Goal: Book appointment/travel/reservation

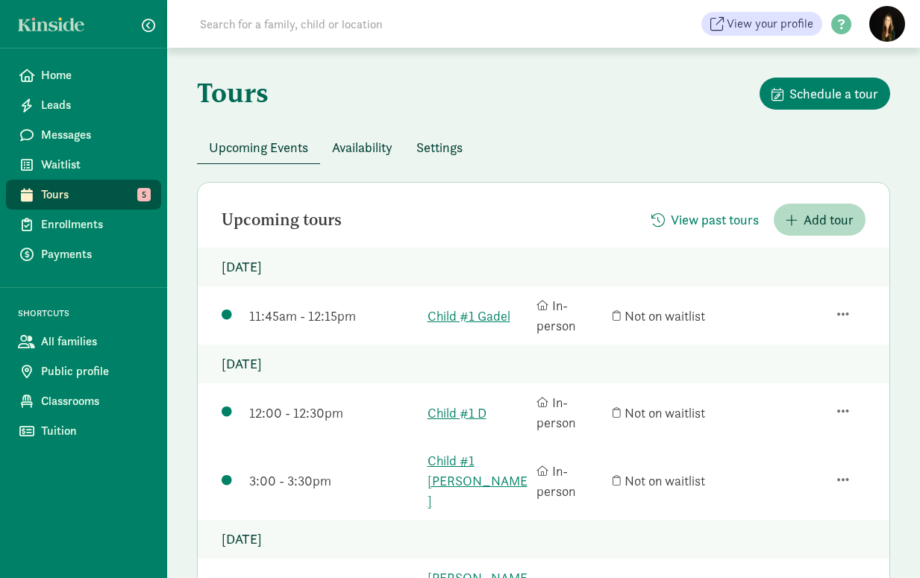
click at [367, 147] on span "Availability" at bounding box center [362, 147] width 60 height 20
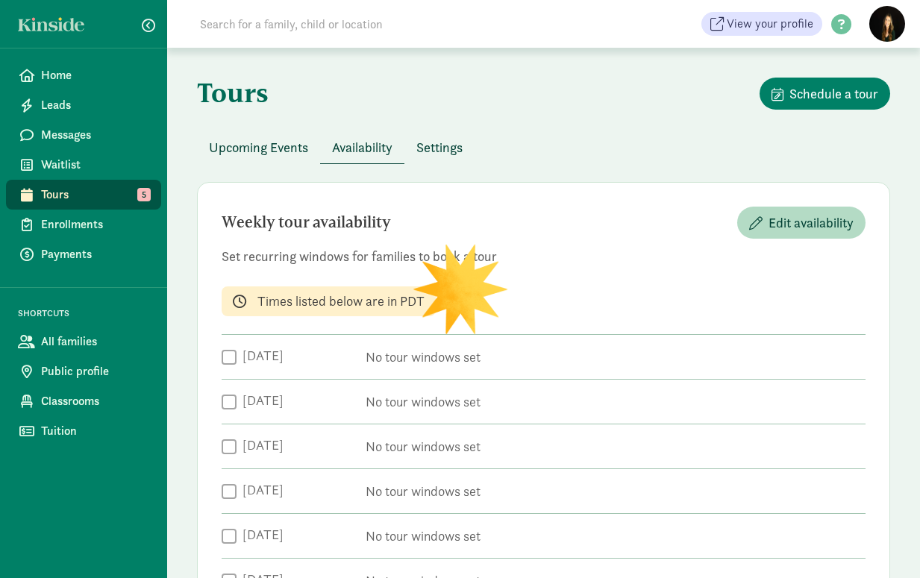
click at [366, 54] on div "Tours Schedule a tour Upcoming Events Availability Settings Weekly tour availab…" at bounding box center [543, 479] width 753 height 863
checkbox input "true"
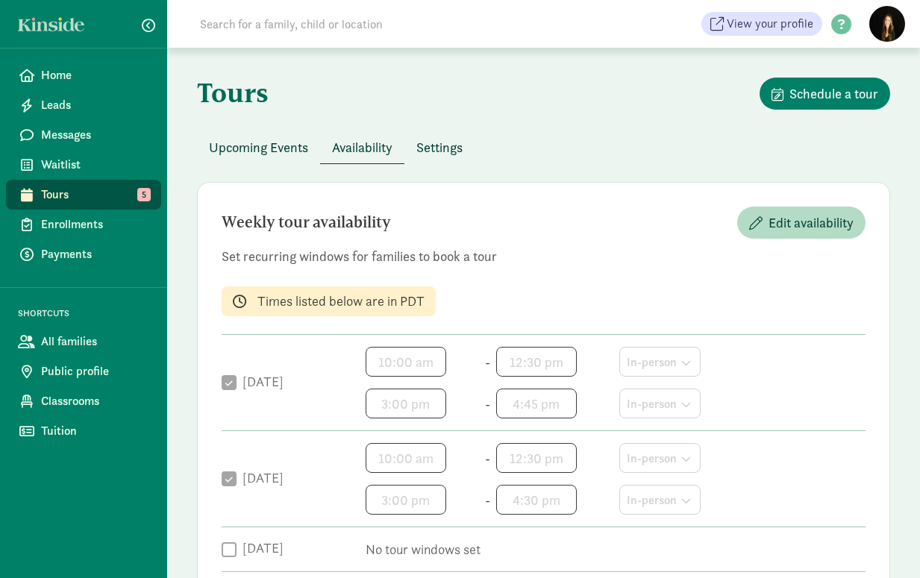
click at [271, 146] on span "Upcoming Events" at bounding box center [258, 147] width 99 height 20
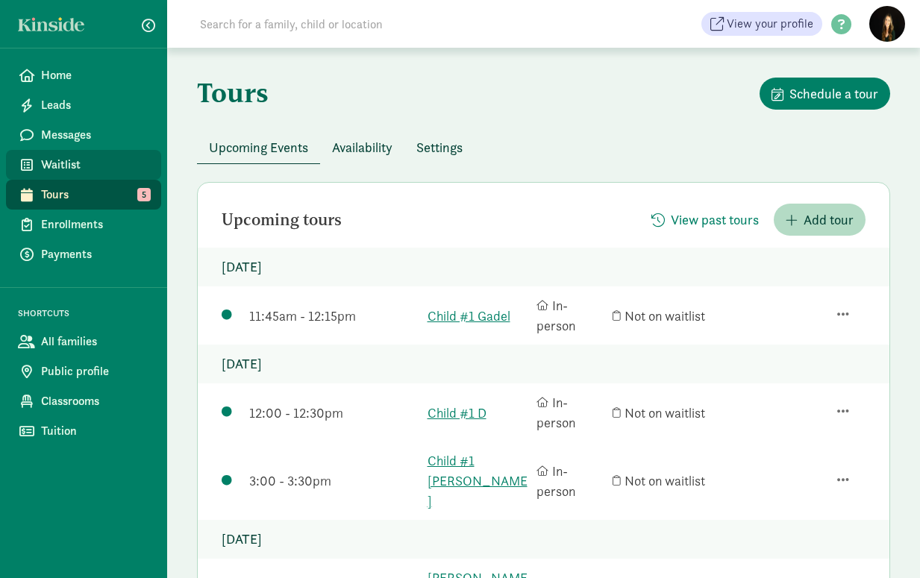
click at [47, 158] on span "Waitlist" at bounding box center [95, 165] width 108 height 18
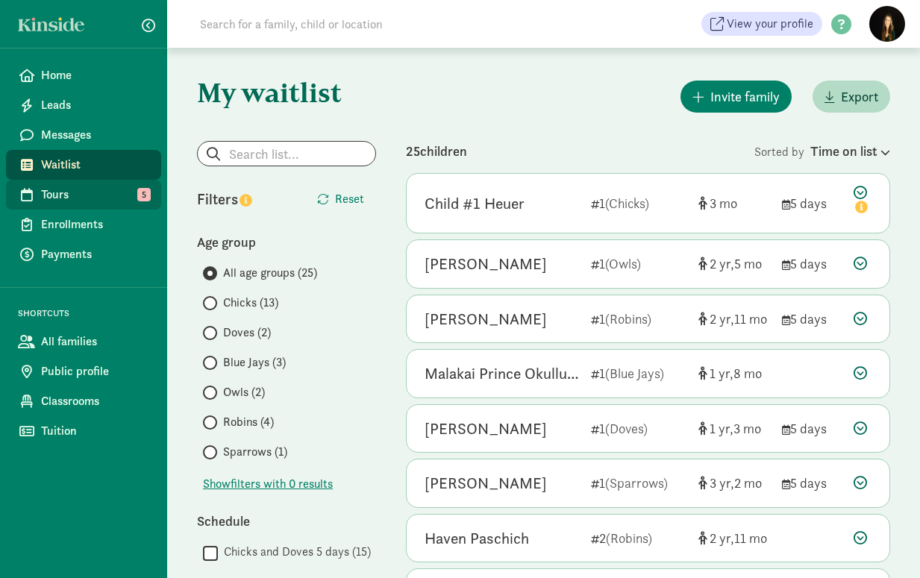
click at [66, 198] on span "Tours" at bounding box center [95, 195] width 108 height 18
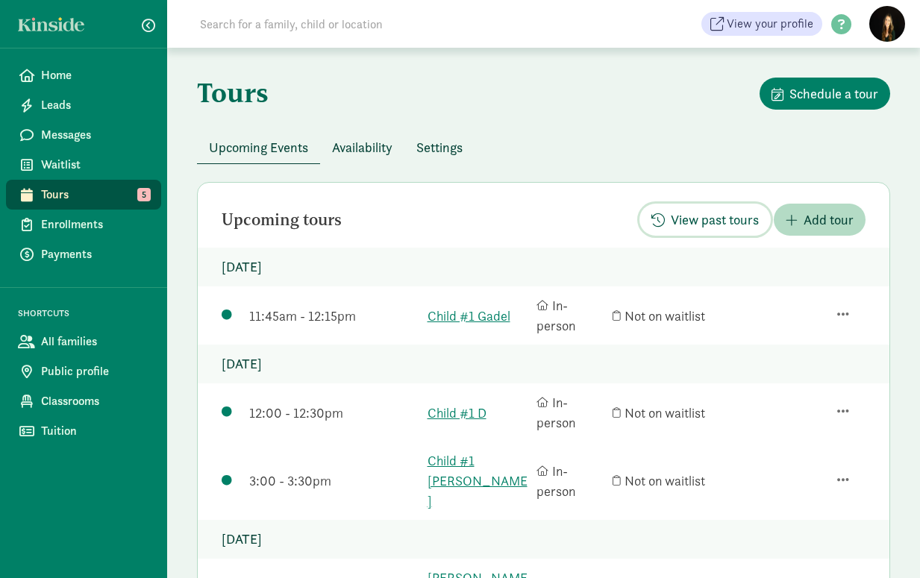
click at [733, 219] on span "View past tours" at bounding box center [715, 220] width 88 height 20
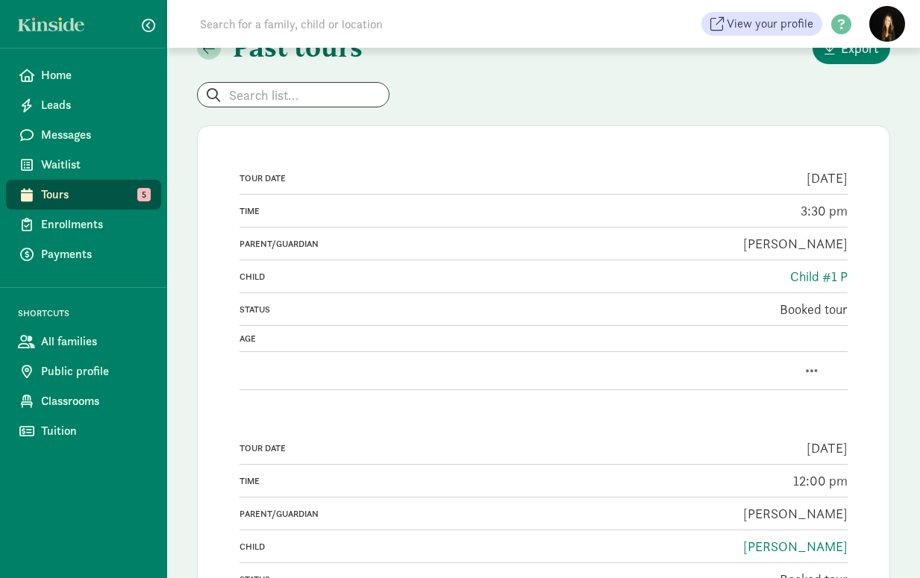
scroll to position [48, 0]
